Goal: Register for event/course

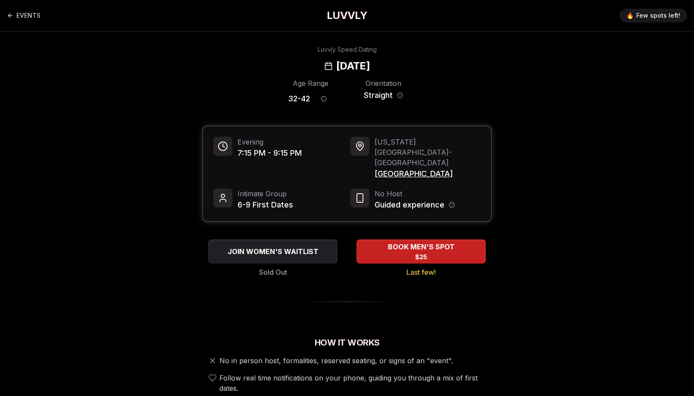
click at [351, 10] on h1 "LUVVLY" at bounding box center [347, 16] width 41 height 14
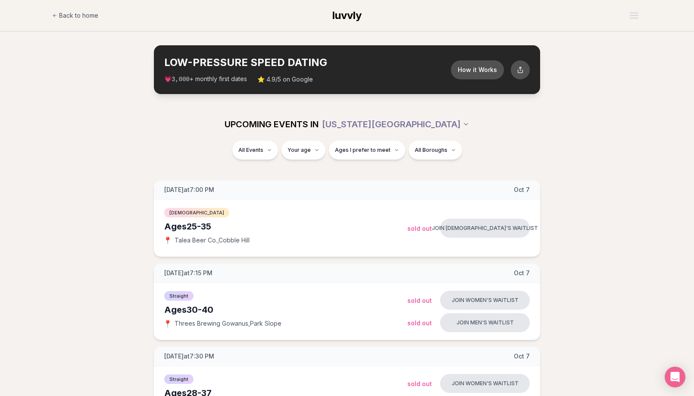
click at [309, 135] on div "UPCOMING EVENTS IN [US_STATE][GEOGRAPHIC_DATA]" at bounding box center [347, 124] width 497 height 33
click at [362, 147] on span "Ages I prefer to meet" at bounding box center [363, 150] width 56 height 7
click at [358, 176] on div "Please enter your age first" at bounding box center [367, 175] width 76 height 16
click at [399, 169] on div "Please enter your age first" at bounding box center [367, 175] width 76 height 16
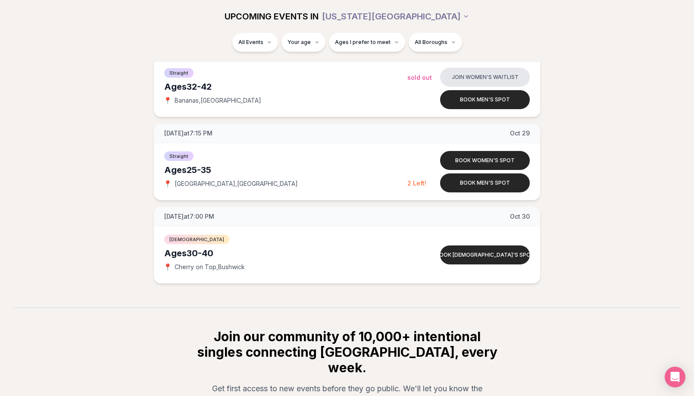
scroll to position [2665, 0]
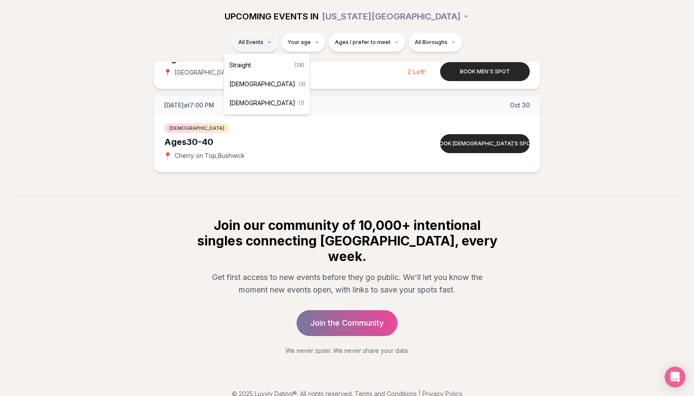
click at [242, 67] on span "Straight" at bounding box center [240, 65] width 22 height 9
